Goal: Information Seeking & Learning: Learn about a topic

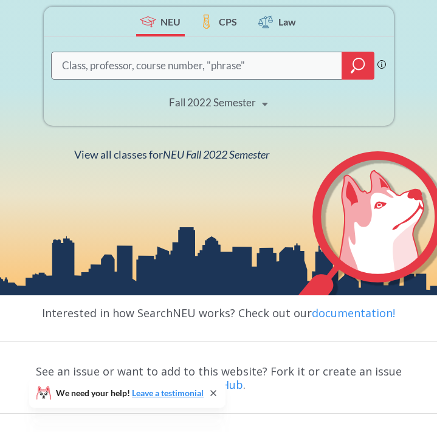
scroll to position [249, 0]
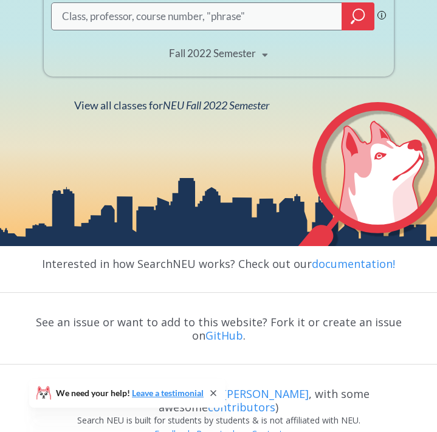
click at [177, 25] on input "search" at bounding box center [197, 16] width 273 height 24
type input "M"
type input "Nupath"
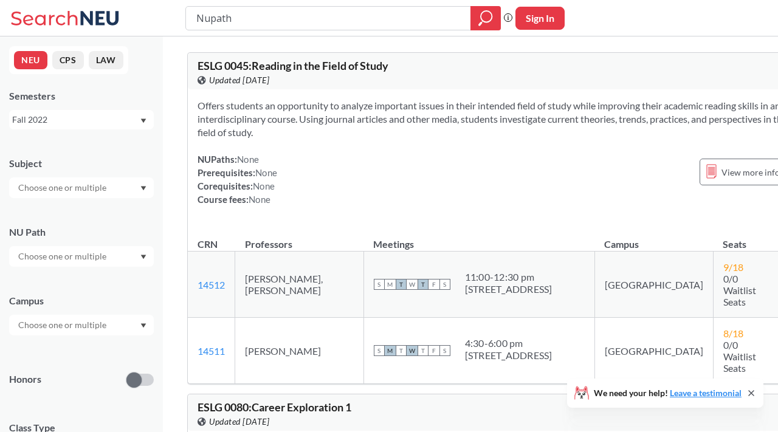
click at [394, 164] on div "NUPaths: None Prerequisites: None Corequisites: None Course fees: None View mor…" at bounding box center [518, 179] width 641 height 53
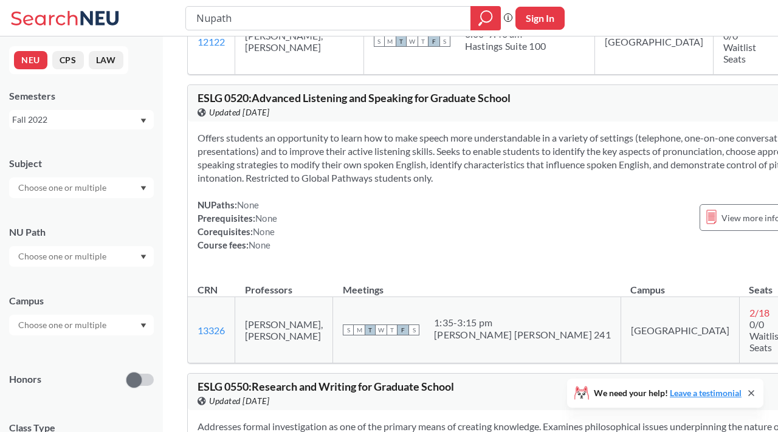
scroll to position [2377, 0]
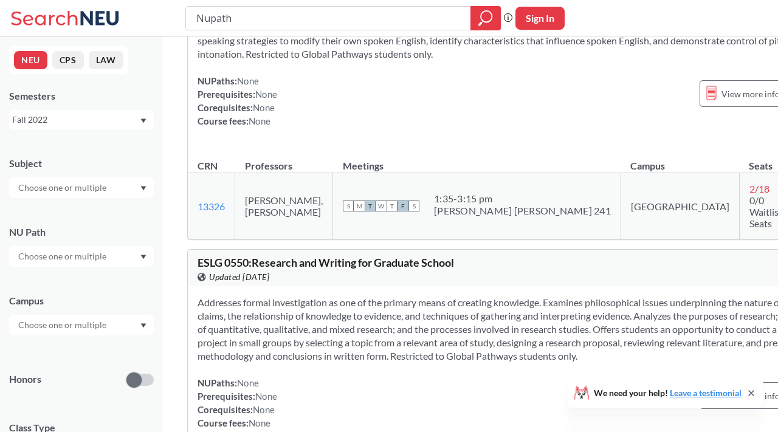
click at [81, 114] on div "Fall 2022" at bounding box center [75, 119] width 127 height 13
click at [68, 151] on div "Spring 2026" at bounding box center [84, 146] width 137 height 13
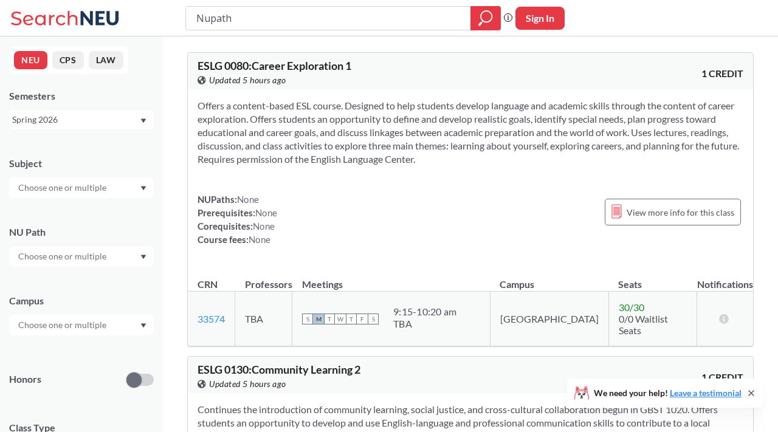
click at [103, 187] on input "text" at bounding box center [63, 188] width 102 height 15
click at [143, 188] on icon "Dropdown arrow" at bounding box center [143, 189] width 5 height 4
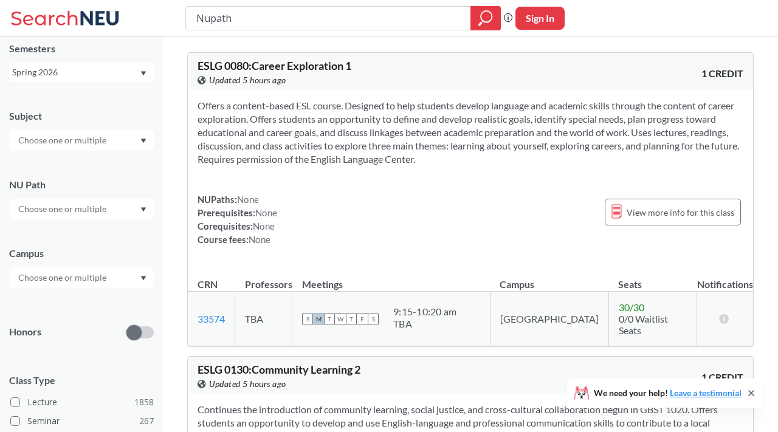
scroll to position [67, 0]
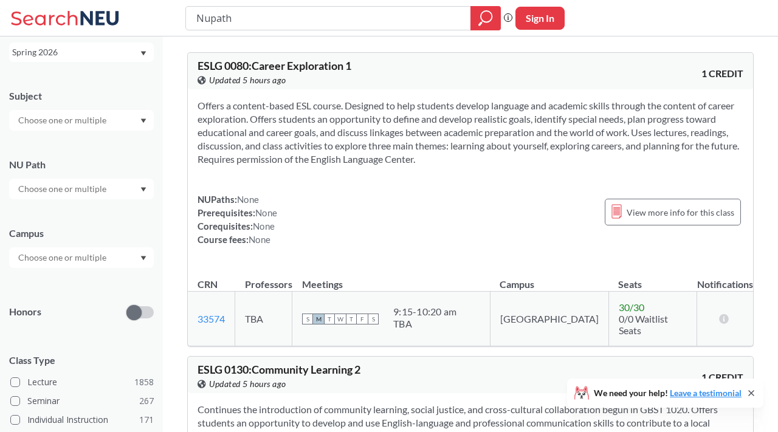
click at [122, 188] on div at bounding box center [81, 189] width 145 height 21
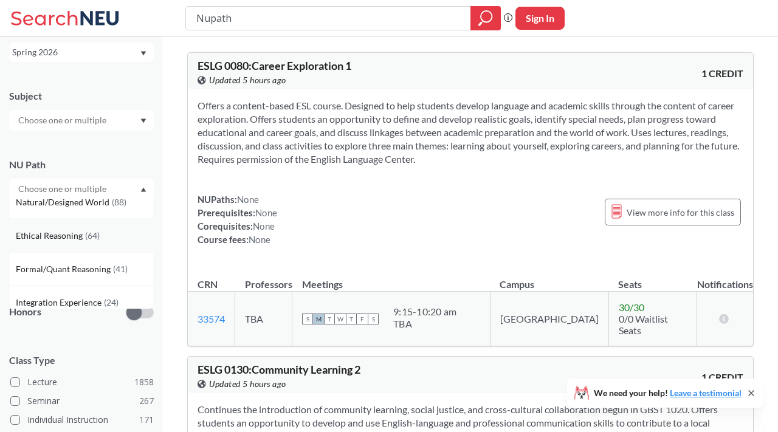
click at [104, 240] on div "Ethical Reasoning ( 64 )" at bounding box center [84, 235] width 137 height 13
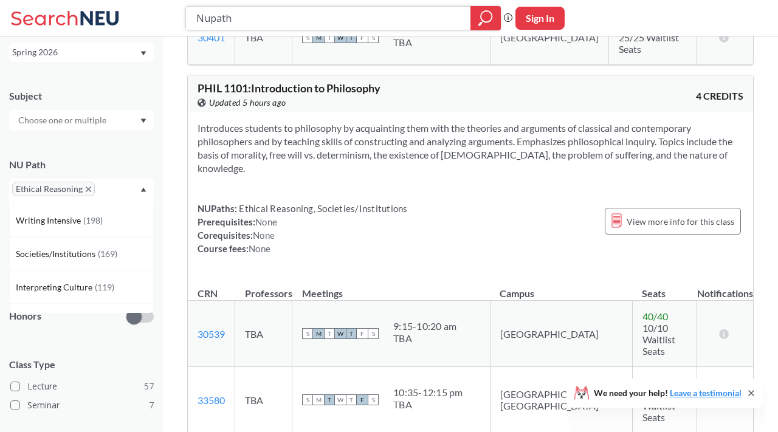
scroll to position [957, 0]
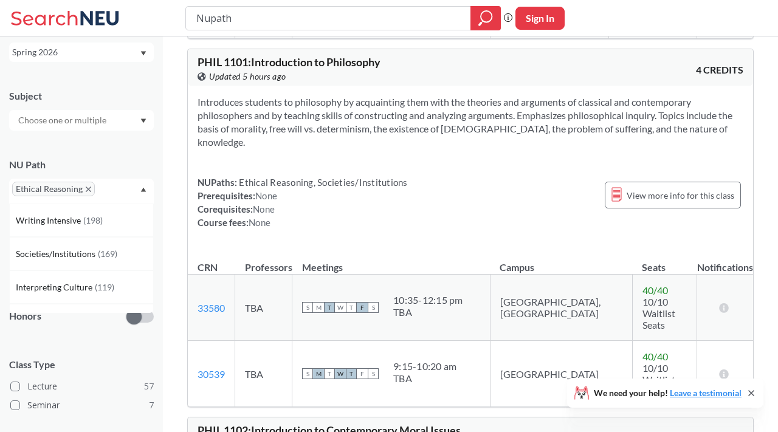
click at [85, 185] on span "Ethical Reasoning" at bounding box center [53, 189] width 83 height 15
click at [89, 188] on icon "X to remove pill" at bounding box center [88, 189] width 5 height 5
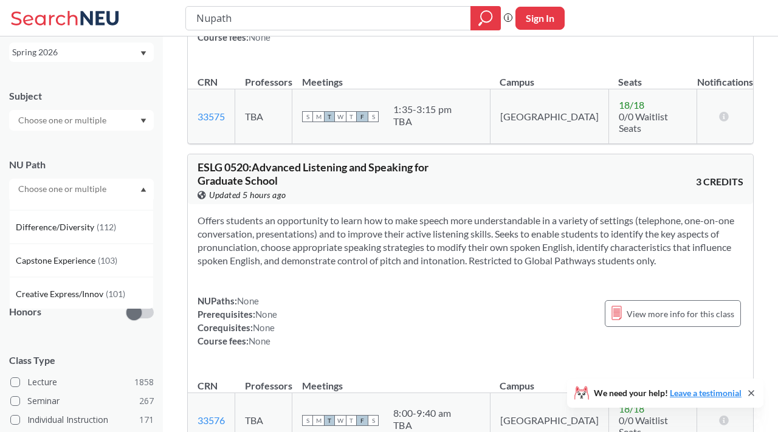
scroll to position [117, 0]
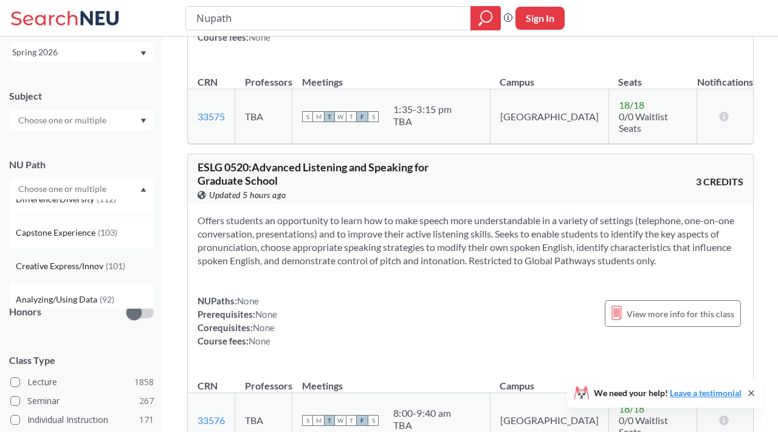
click at [73, 262] on span "Creative Express/Innov" at bounding box center [61, 266] width 90 height 13
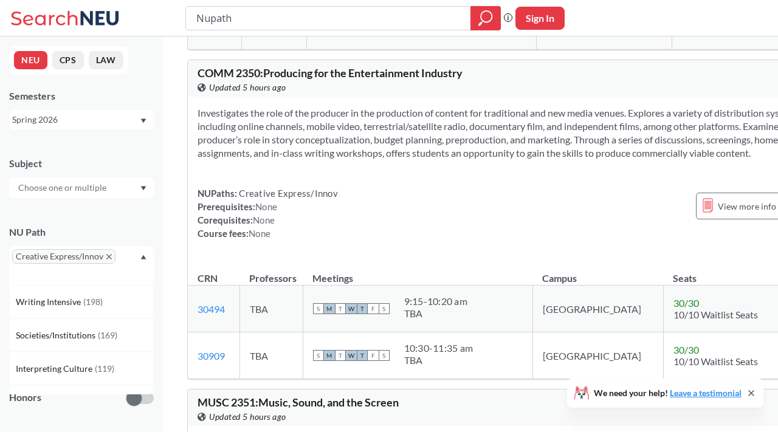
click at [144, 257] on icon "Dropdown arrow" at bounding box center [143, 257] width 5 height 4
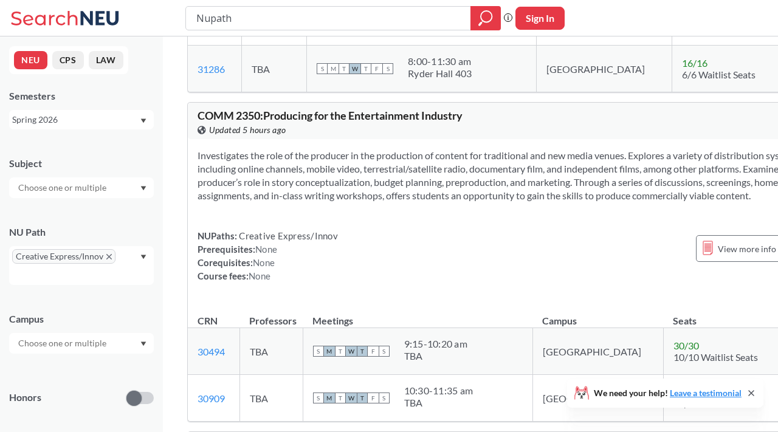
scroll to position [16140, 0]
click at [124, 189] on div at bounding box center [81, 187] width 145 height 21
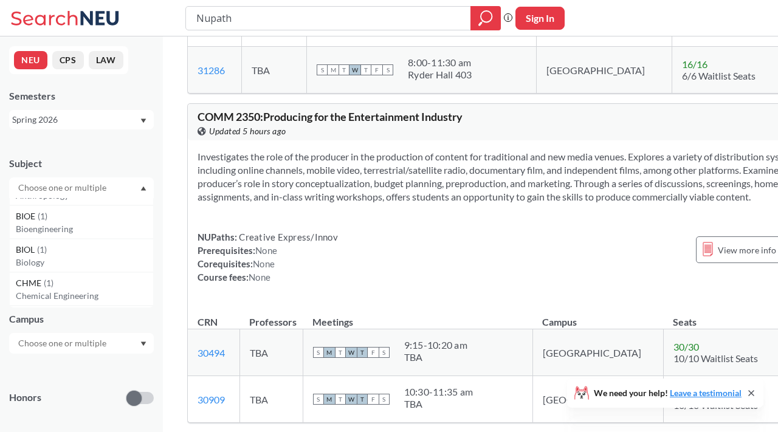
scroll to position [629, 0]
click at [143, 188] on icon "Dropdown arrow" at bounding box center [143, 189] width 5 height 4
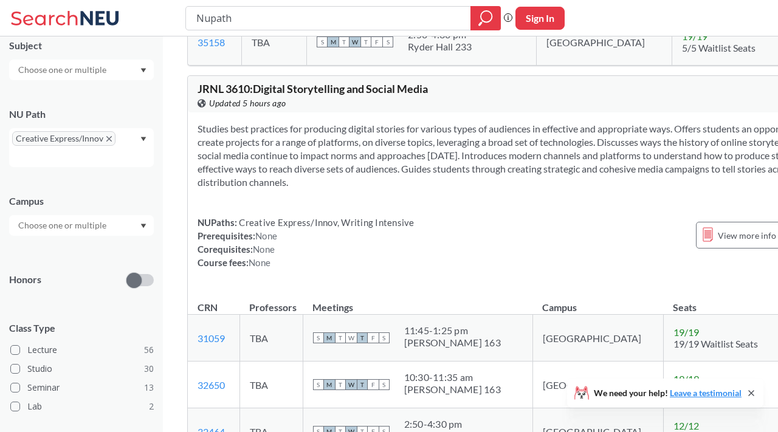
scroll to position [134, 0]
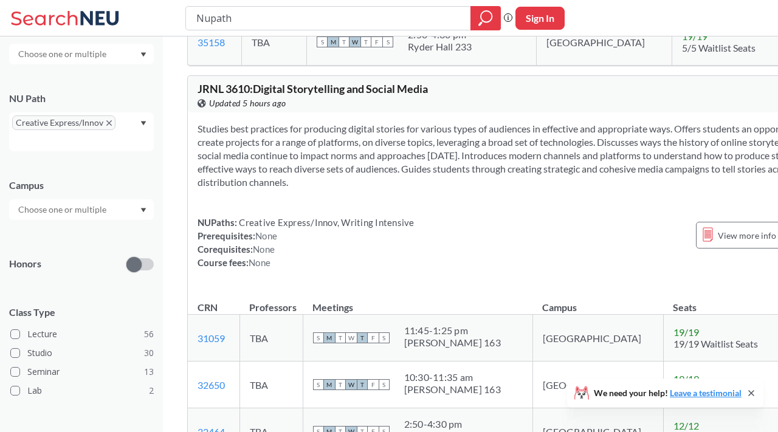
click at [123, 199] on div at bounding box center [81, 209] width 145 height 21
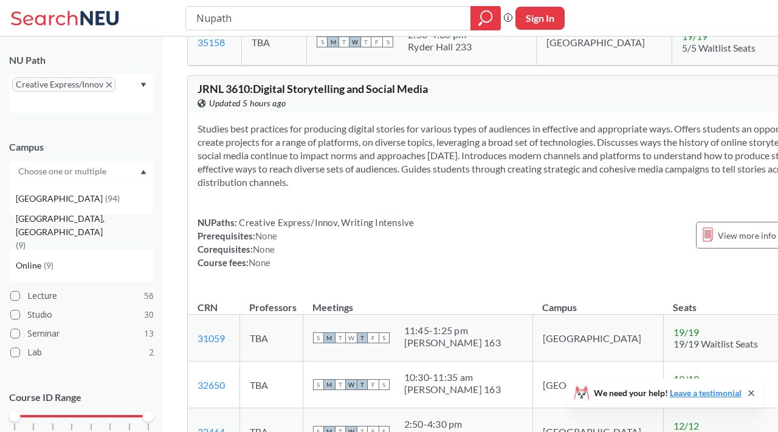
scroll to position [173, 0]
click at [75, 259] on div "Online ( 9 )" at bounding box center [84, 264] width 137 height 13
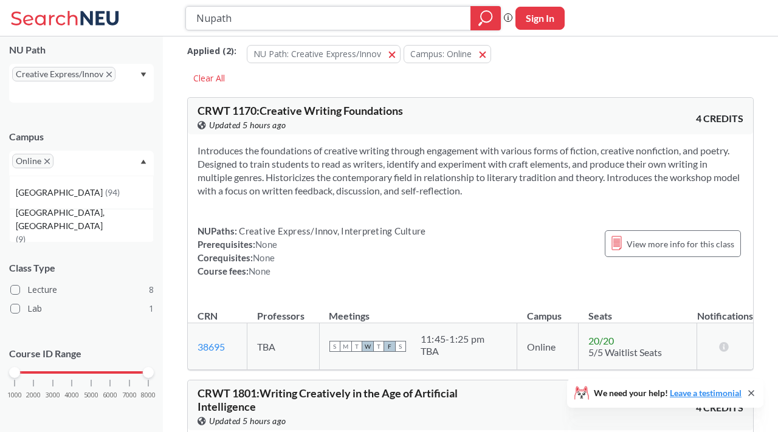
scroll to position [9, 0]
click at [436, 229] on div "NUPaths: Creative Express/Innov, Interpreting Culture Prerequisites: None Coreq…" at bounding box center [471, 251] width 546 height 53
click at [436, 235] on div "View more info for this class" at bounding box center [673, 244] width 136 height 27
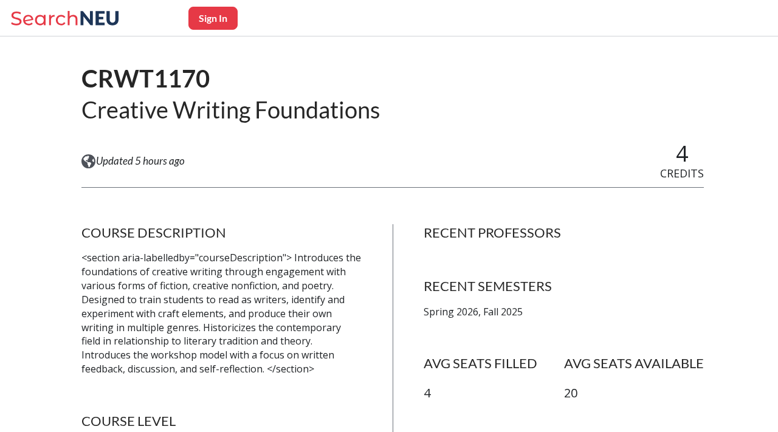
scroll to position [77, 0]
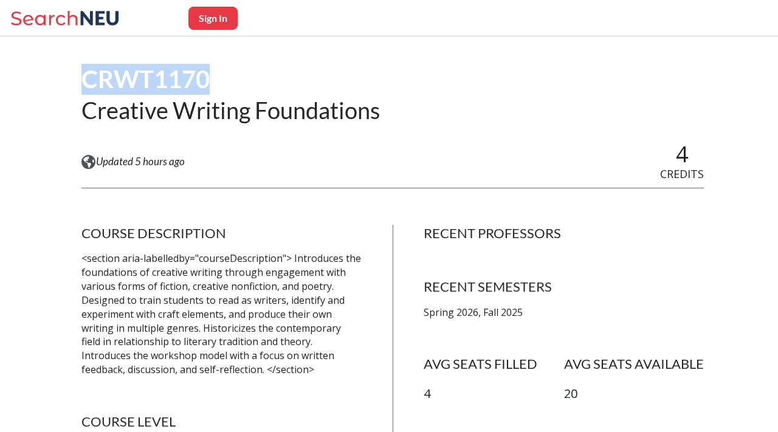
drag, startPoint x: 86, startPoint y: 79, endPoint x: 207, endPoint y: 75, distance: 121.0
click at [208, 76] on h1 "CRWT1170" at bounding box center [230, 79] width 298 height 31
copy h1 "CRWT1170"
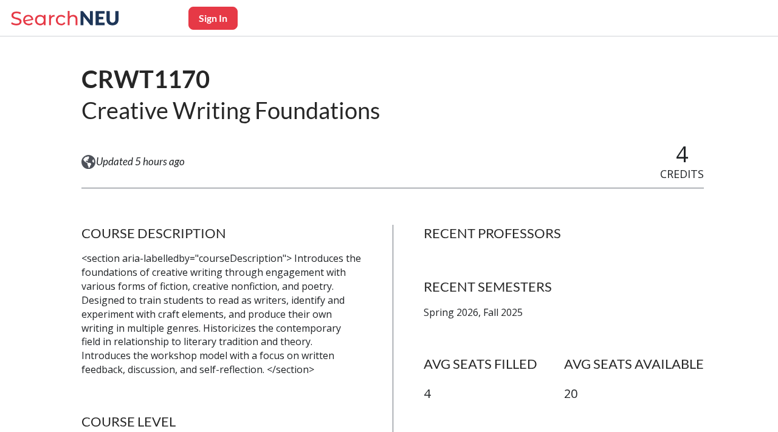
click at [330, 266] on p "<section aria-labelledby="courseDescription"> Introduces the foundations of cre…" at bounding box center [221, 314] width 280 height 125
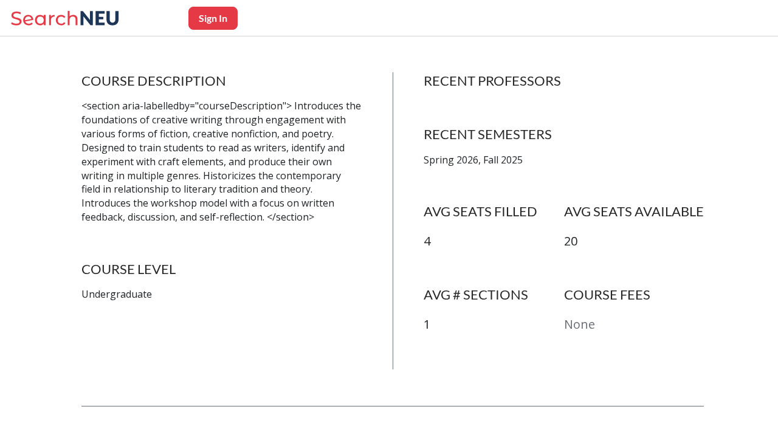
scroll to position [230, 0]
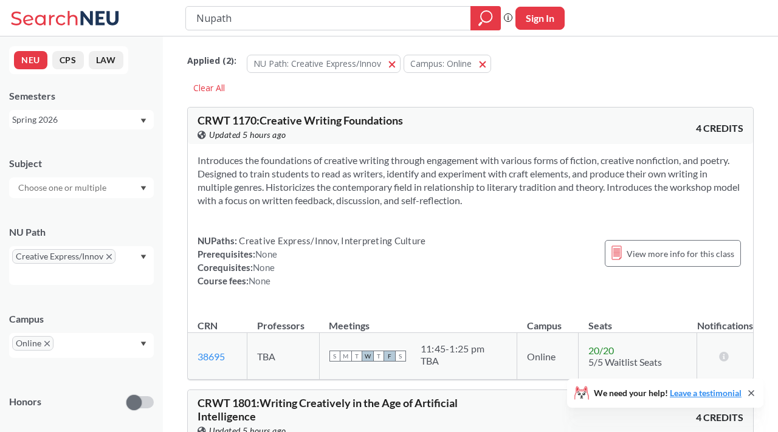
click at [419, 244] on span "Creative Express/Innov, Interpreting Culture" at bounding box center [331, 240] width 188 height 11
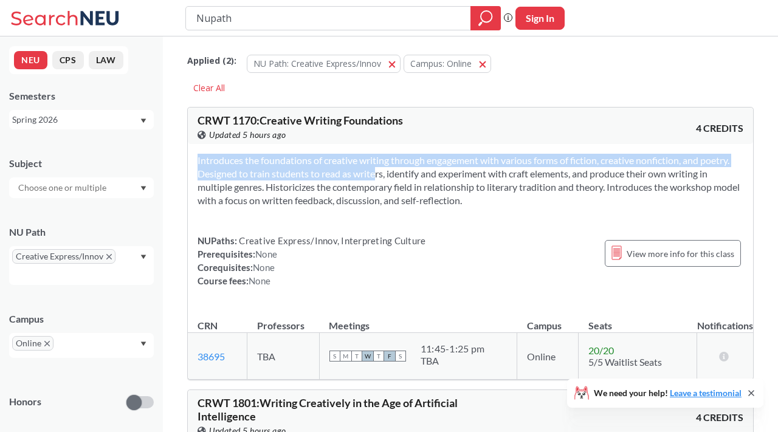
drag, startPoint x: 355, startPoint y: 179, endPoint x: 438, endPoint y: 206, distance: 87.1
click at [436, 207] on div "Introduces the foundations of creative writing through engagement with various …" at bounding box center [470, 225] width 565 height 163
click at [436, 204] on section "Introduces the foundations of creative writing through engagement with various …" at bounding box center [471, 180] width 546 height 53
click at [436, 201] on section "Introduces the foundations of creative writing through engagement with various …" at bounding box center [471, 180] width 546 height 53
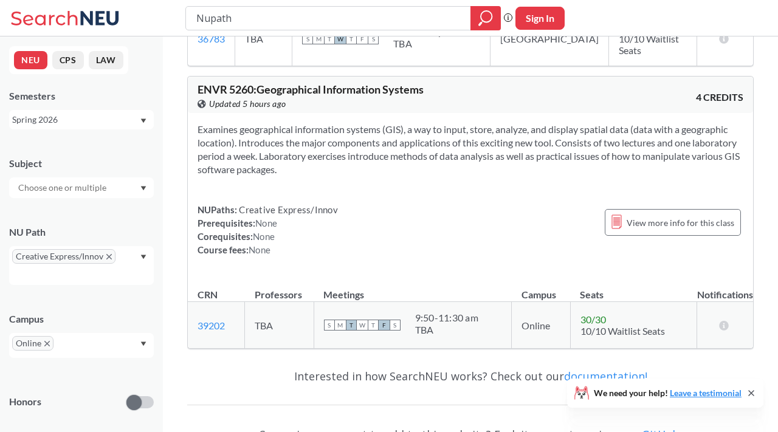
scroll to position [2951, 0]
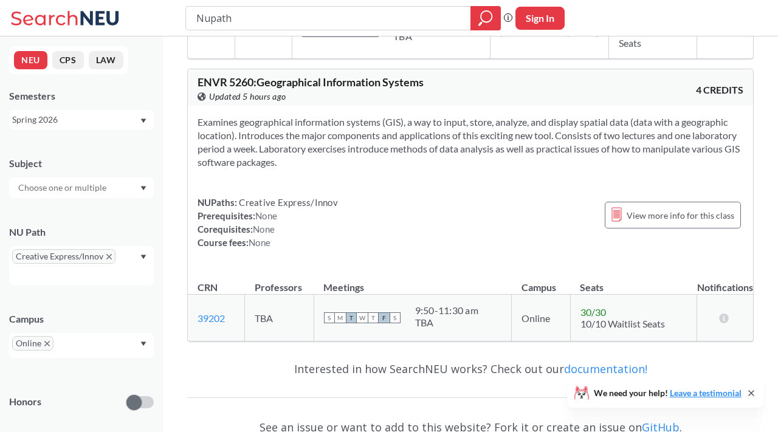
click at [138, 346] on div "Online" at bounding box center [81, 345] width 145 height 25
click at [49, 341] on icon "X to remove pill" at bounding box center [46, 343] width 5 height 5
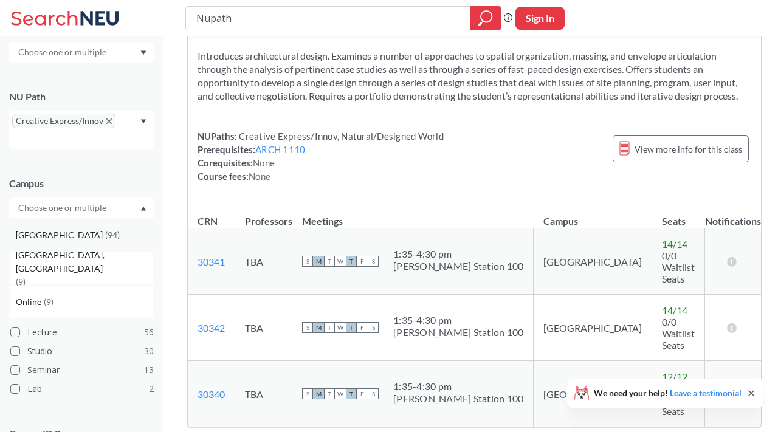
scroll to position [136, 0]
click at [82, 239] on div "[GEOGRAPHIC_DATA] ( 94 )" at bounding box center [84, 234] width 137 height 13
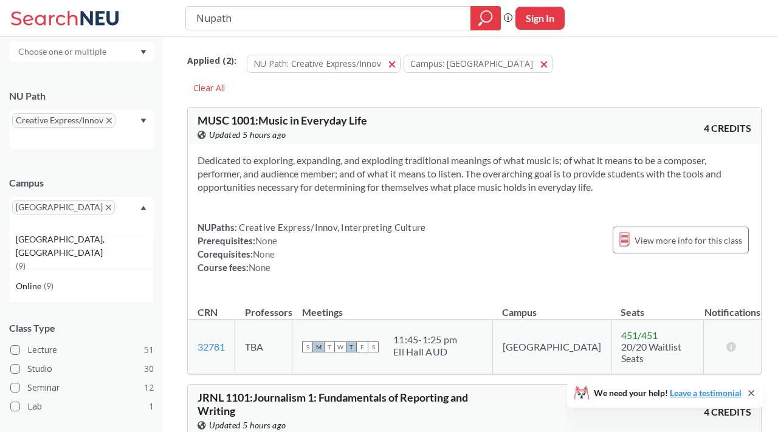
click at [143, 204] on div "[GEOGRAPHIC_DATA]" at bounding box center [81, 216] width 145 height 39
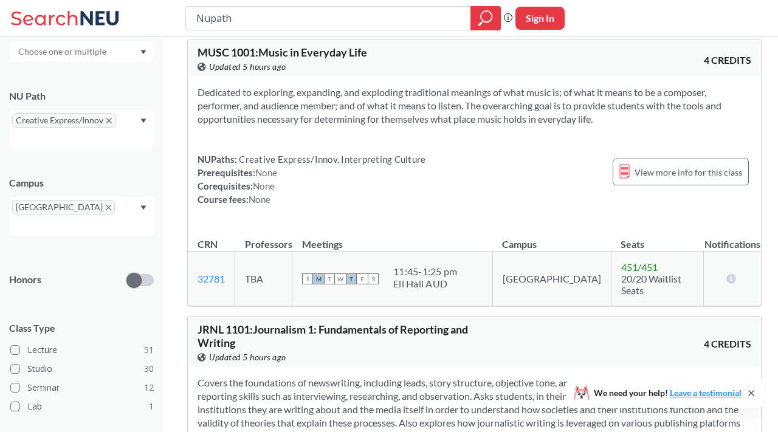
scroll to position [35, 0]
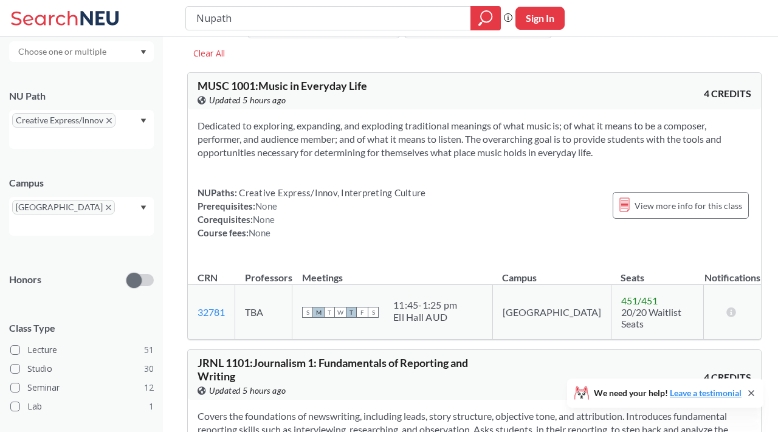
click at [363, 201] on div "NUPaths: Creative Express/Innov, Interpreting Culture Prerequisites: None Coreq…" at bounding box center [312, 212] width 228 height 53
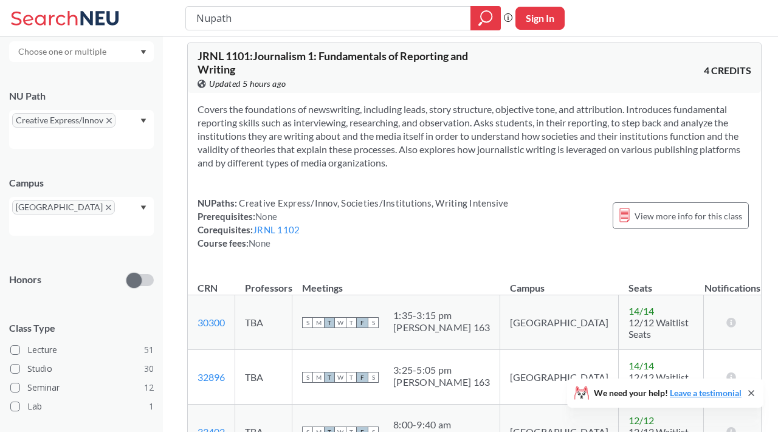
scroll to position [342, 0]
click at [373, 197] on span "Creative Express/Innov, Societies/Institutions, Writing Intensive" at bounding box center [373, 202] width 272 height 11
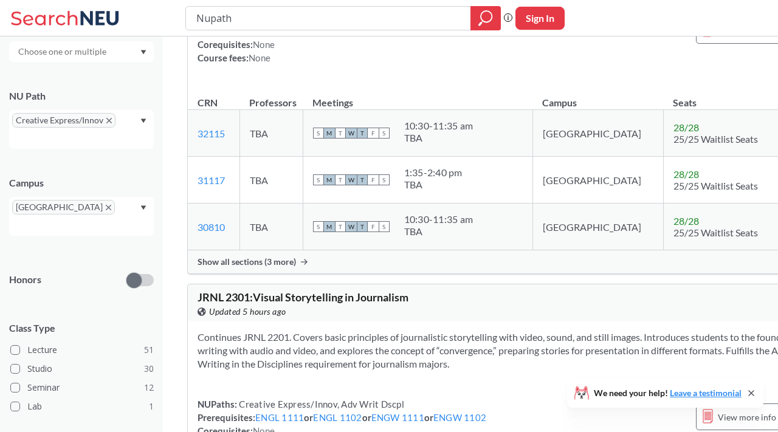
scroll to position [12053, 0]
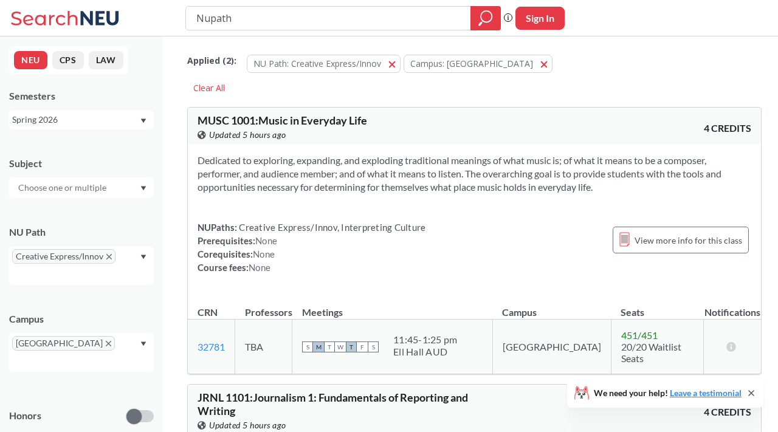
click at [238, 28] on input "Nupath" at bounding box center [328, 18] width 267 height 21
type input "introduction to mindfullness"
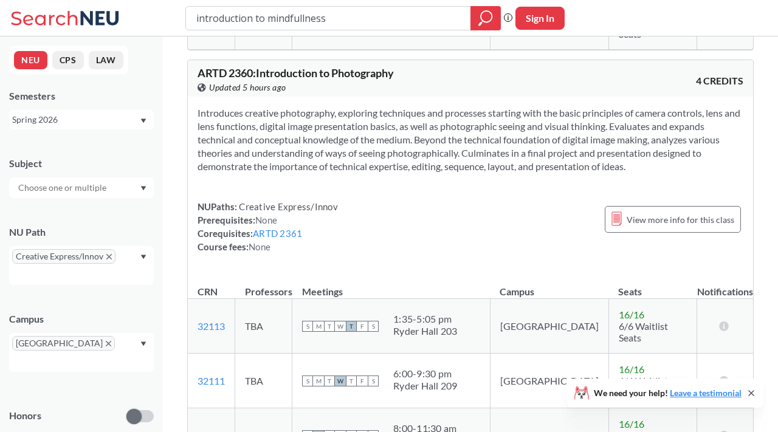
scroll to position [1041, 0]
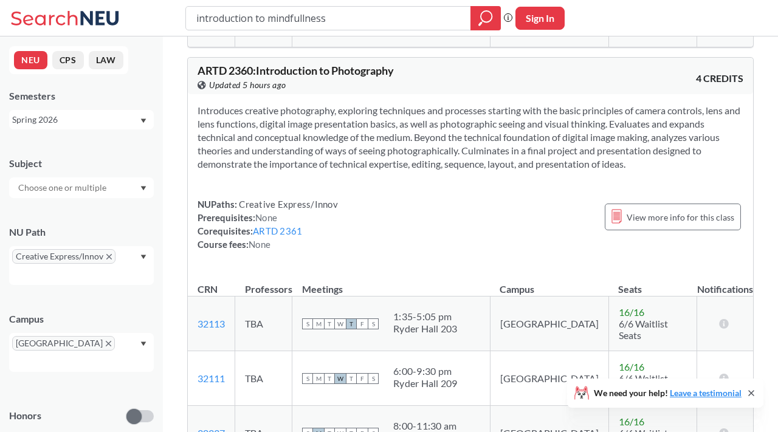
click at [109, 254] on icon "X to remove pill" at bounding box center [108, 256] width 5 height 5
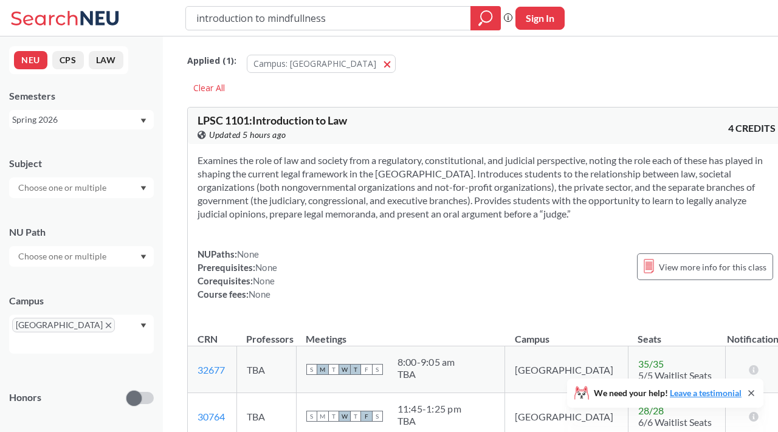
click at [106, 323] on icon "X to remove pill" at bounding box center [108, 325] width 5 height 5
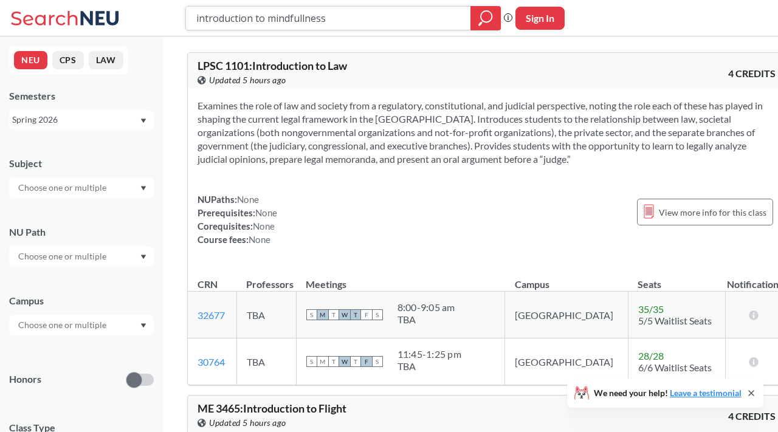
click at [300, 21] on input "introduction to mindfullness" at bounding box center [328, 18] width 267 height 21
type input "introduction to mindfulness"
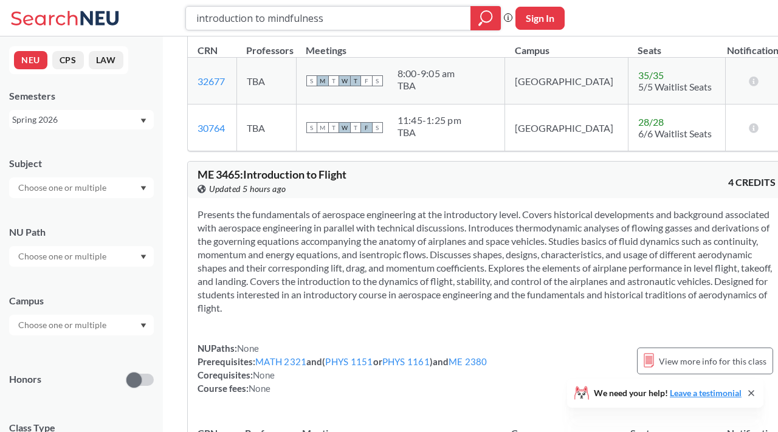
scroll to position [1310, 0]
click at [73, 257] on input "text" at bounding box center [63, 256] width 102 height 15
click at [71, 315] on span "Creative Express/Innov" at bounding box center [61, 315] width 90 height 13
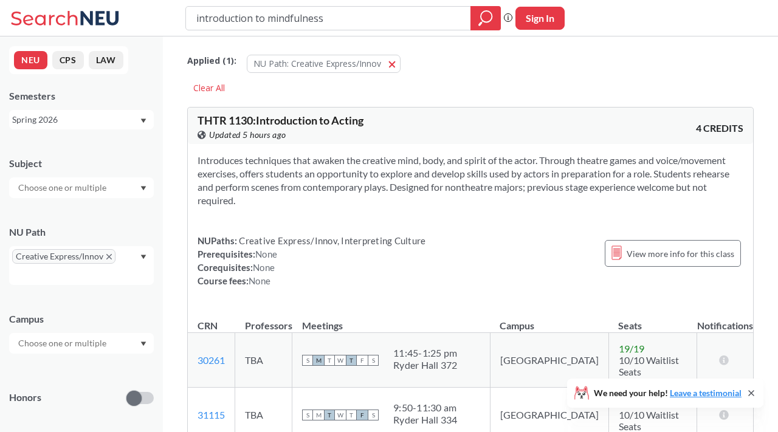
click at [365, 238] on span "Creative Express/Innov, Interpreting Culture" at bounding box center [331, 240] width 188 height 11
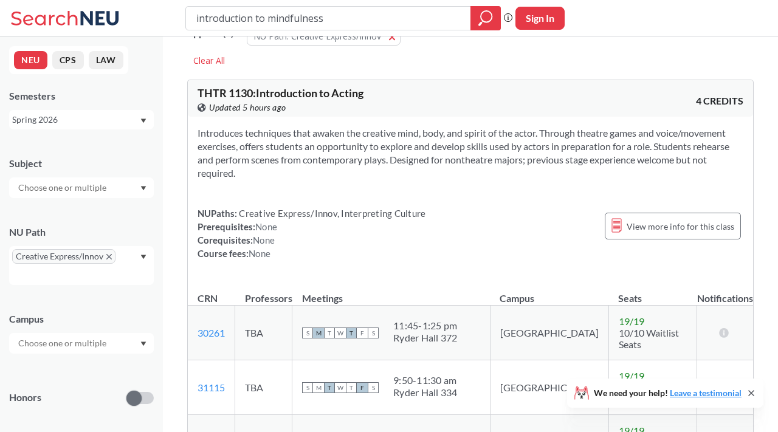
scroll to position [29, 0]
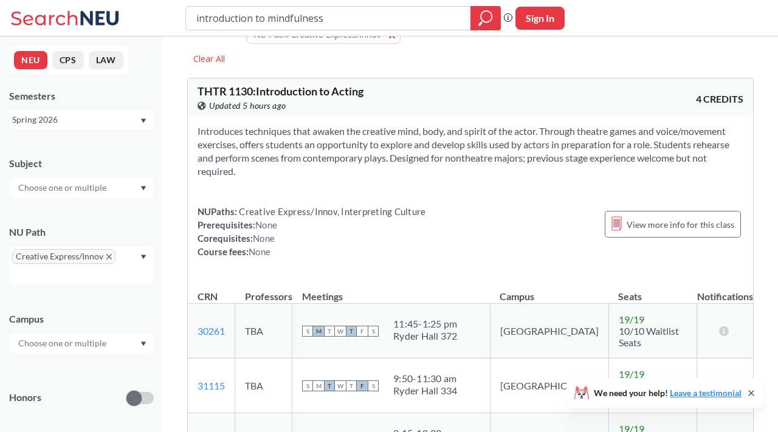
click at [116, 340] on div at bounding box center [81, 343] width 145 height 21
click at [69, 376] on div "[GEOGRAPHIC_DATA] ( 94 )" at bounding box center [84, 370] width 137 height 13
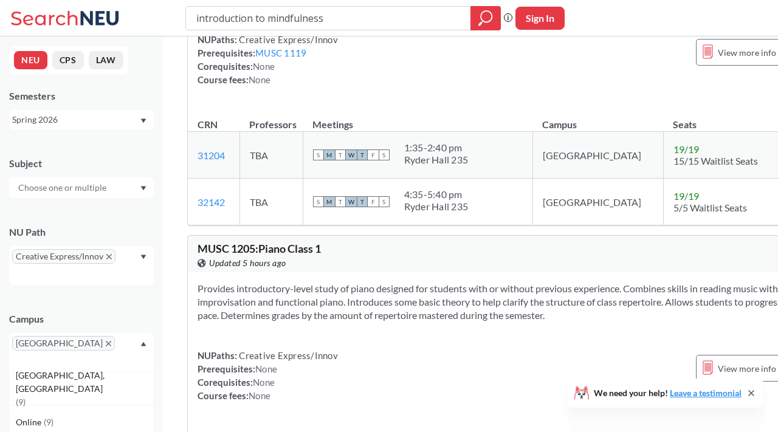
scroll to position [7392, 0]
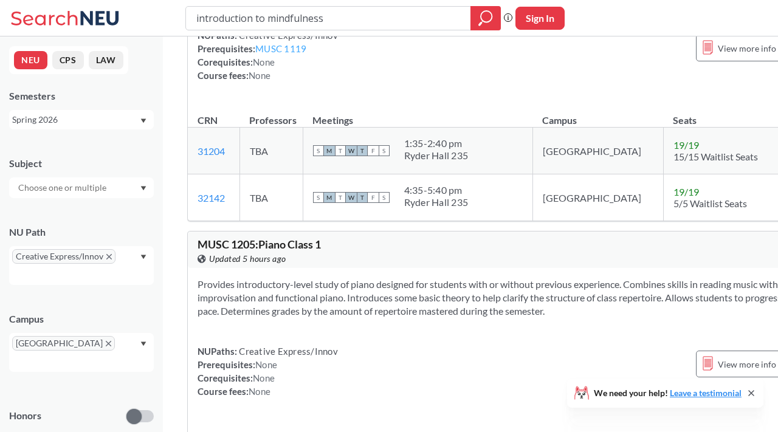
click at [277, 54] on link "MUSC 1119" at bounding box center [280, 48] width 51 height 11
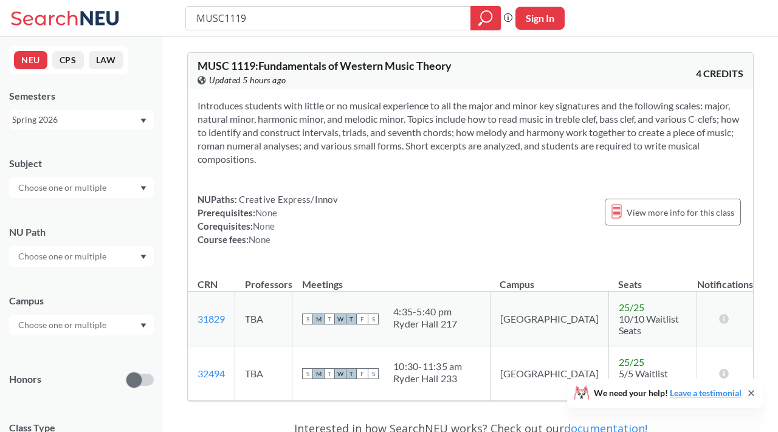
click at [387, 210] on div "NUPaths: Creative Express/Innov Prerequisites: None Corequisites: None Course f…" at bounding box center [471, 219] width 546 height 53
type input "introduction to mindfulness"
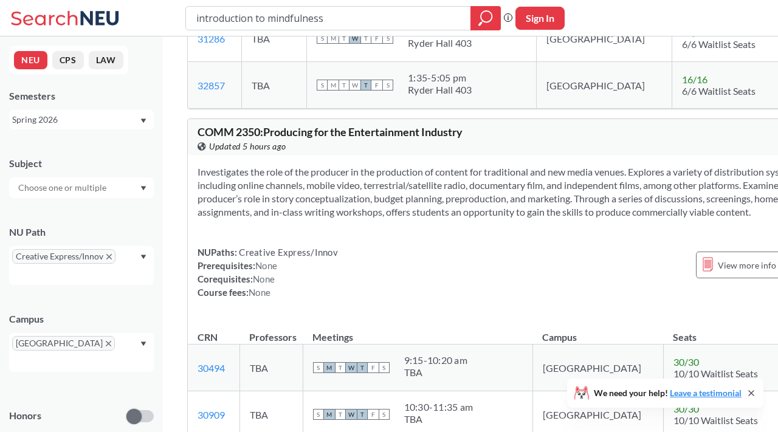
scroll to position [14876, 0]
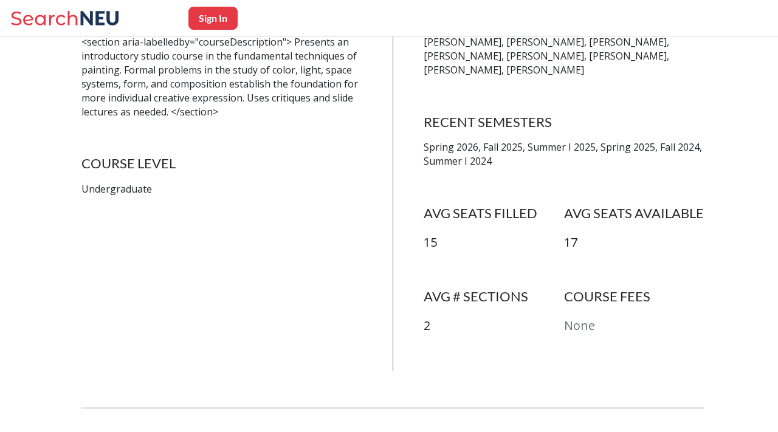
scroll to position [51, 0]
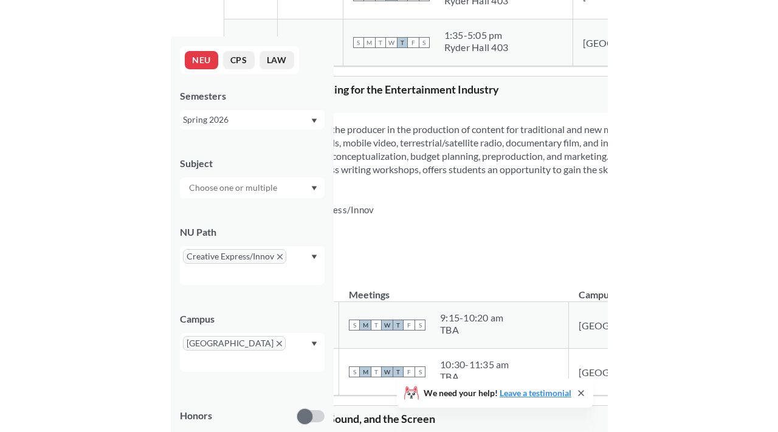
scroll to position [14959, 0]
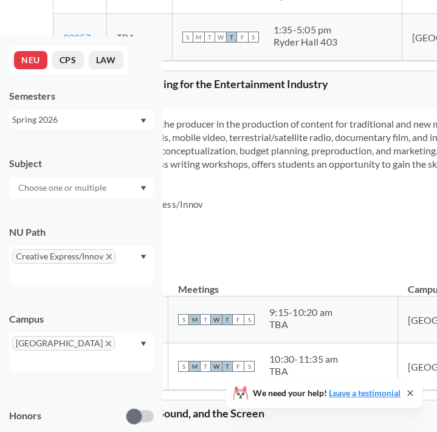
copy div "ARTS 2340 : Painting Basics View this course on Banner."
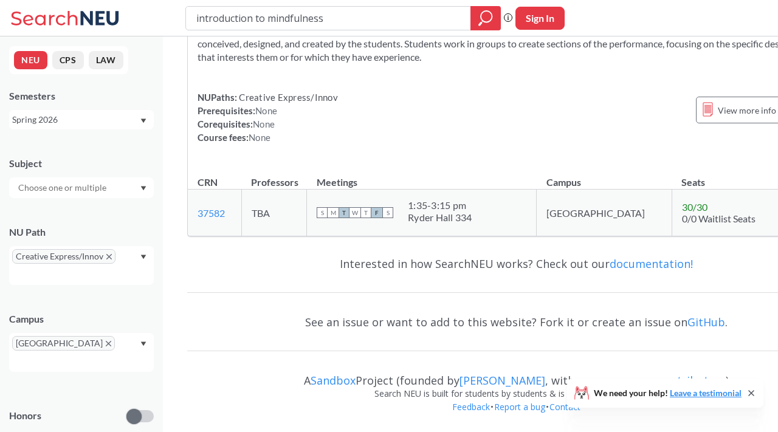
scroll to position [30391, 0]
click at [342, 16] on input "introduction to mindfulness" at bounding box center [328, 18] width 267 height 21
paste input "Globalization and International Affairs"
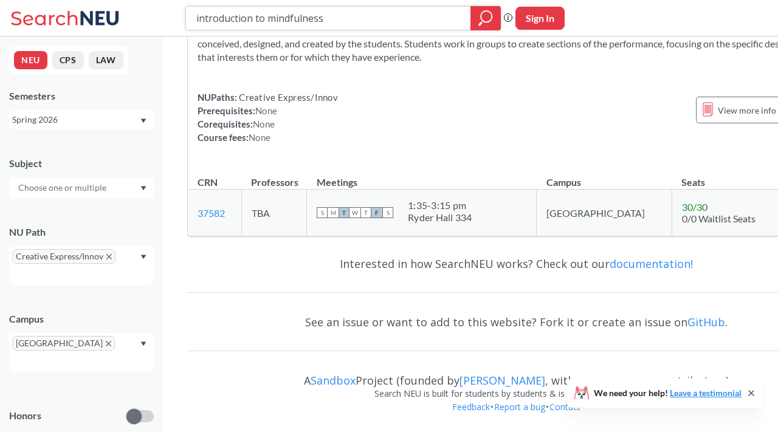
type input "Globalization and International Affairs"
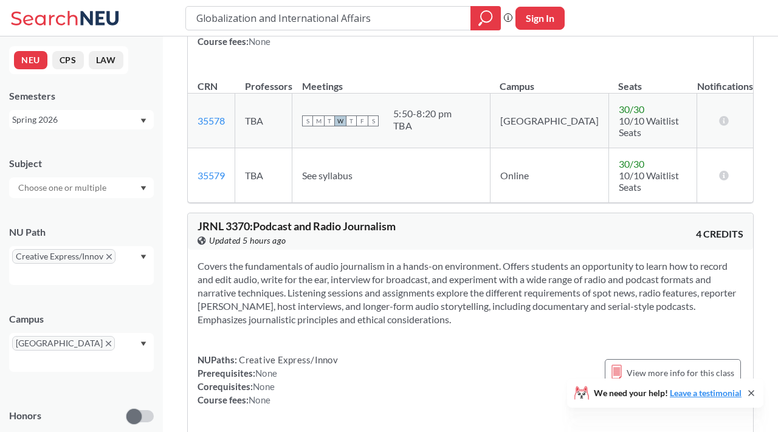
scroll to position [590, 0]
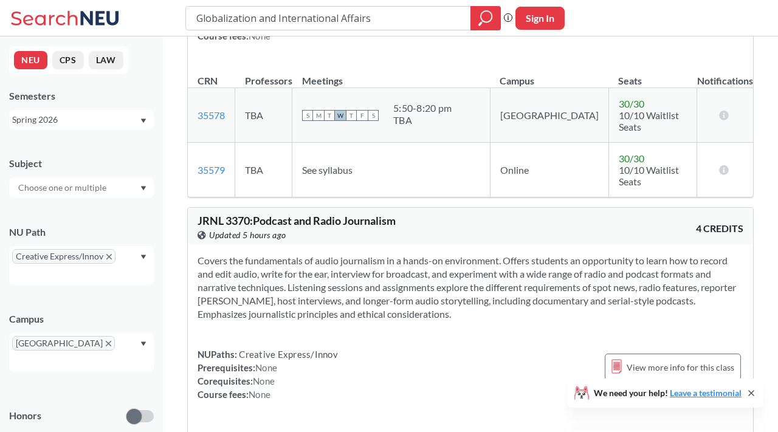
click at [108, 255] on icon "X to remove pill" at bounding box center [108, 256] width 5 height 5
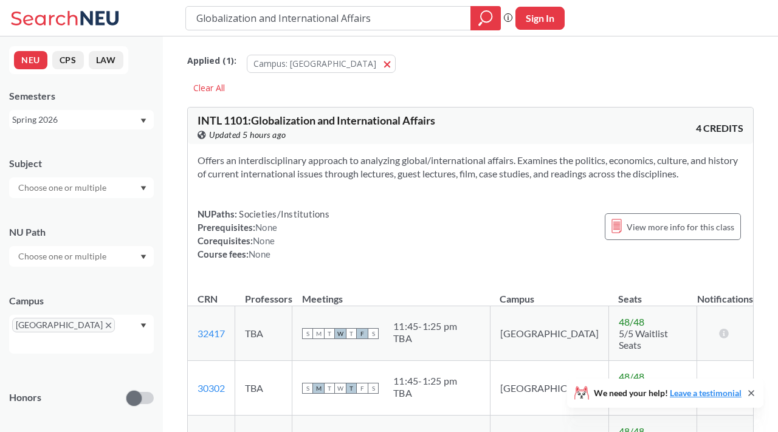
click at [50, 322] on span "[GEOGRAPHIC_DATA]" at bounding box center [63, 325] width 103 height 15
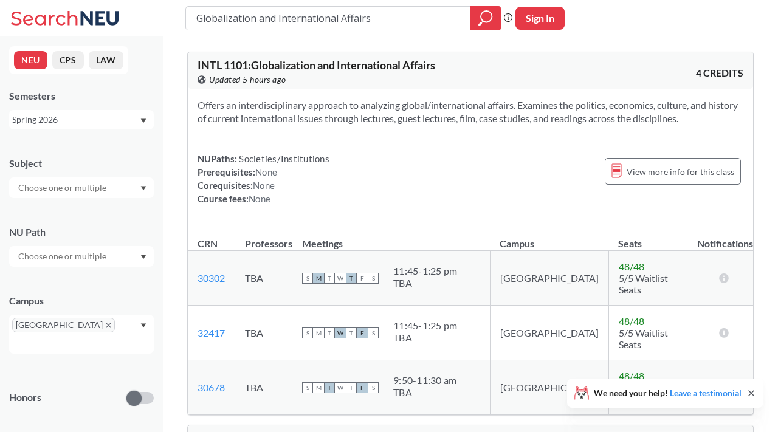
scroll to position [53, 0]
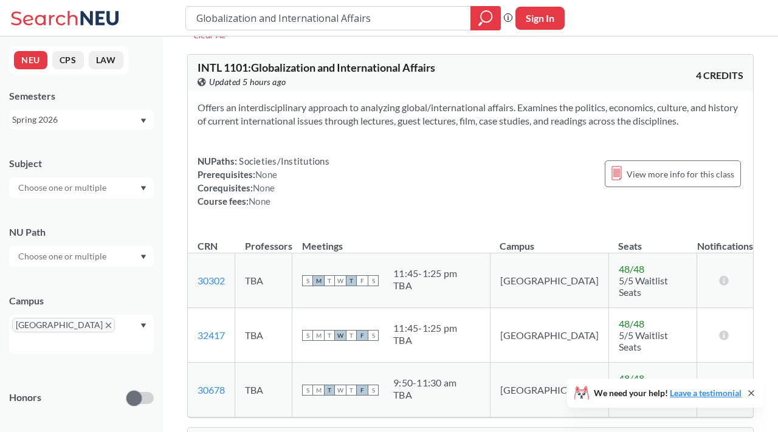
click at [537, 153] on div "Offers an interdisciplinary approach to analyzing global/international affairs.…" at bounding box center [470, 159] width 565 height 136
click at [621, 171] on icon at bounding box center [616, 173] width 9 height 13
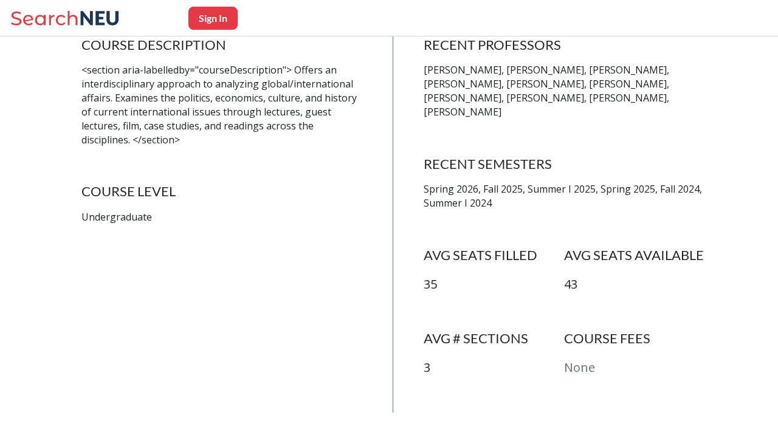
scroll to position [267, 0]
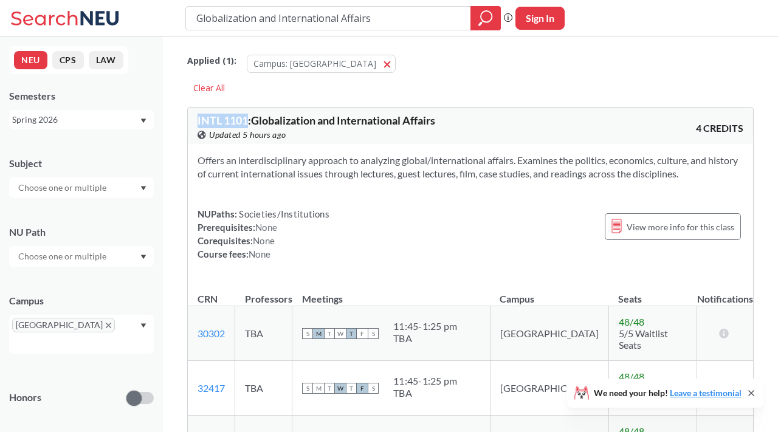
drag, startPoint x: 196, startPoint y: 123, endPoint x: 245, endPoint y: 117, distance: 48.9
click at [245, 117] on div "INTL 1101 : Globalization and International Affairs View this course on Banner.…" at bounding box center [470, 126] width 565 height 36
copy span "INTL 110"
click at [438, 173] on section "Offers an interdisciplinary approach to analyzing global/international affairs.…" at bounding box center [471, 167] width 546 height 27
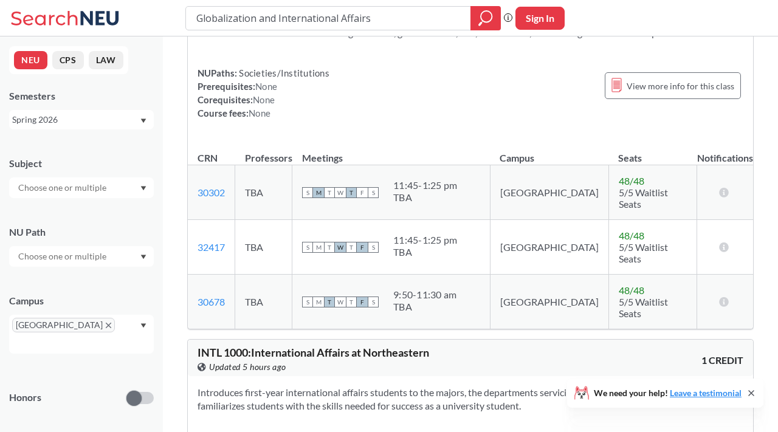
scroll to position [142, 0]
drag, startPoint x: 195, startPoint y: 185, endPoint x: 234, endPoint y: 188, distance: 39.7
click at [235, 188] on td "30302 View this section on Banner." at bounding box center [211, 192] width 47 height 55
copy link "30302"
